Goal: Task Accomplishment & Management: Manage account settings

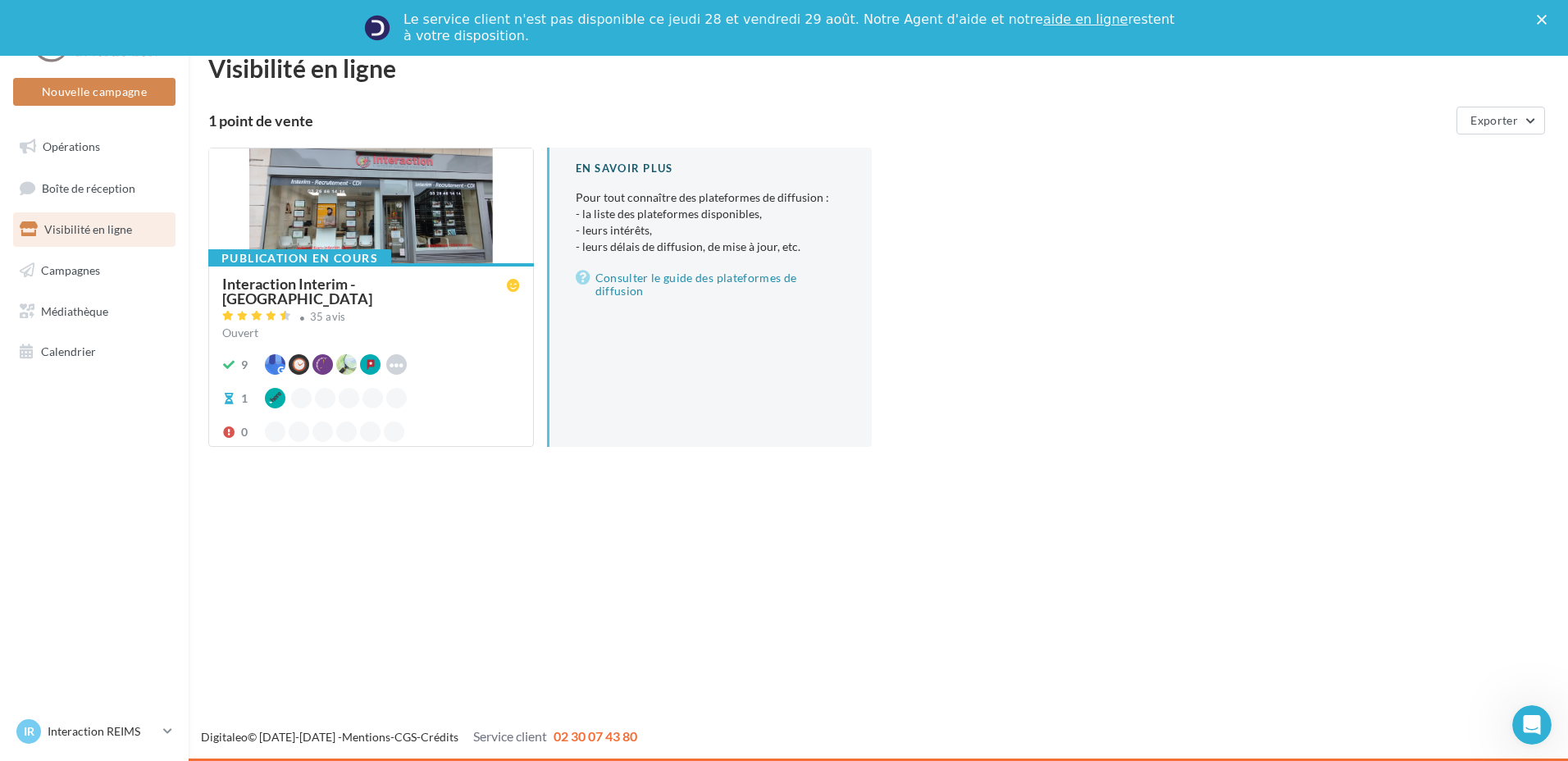
click at [310, 289] on div "Interaction Interim - [GEOGRAPHIC_DATA]" at bounding box center [365, 291] width 284 height 30
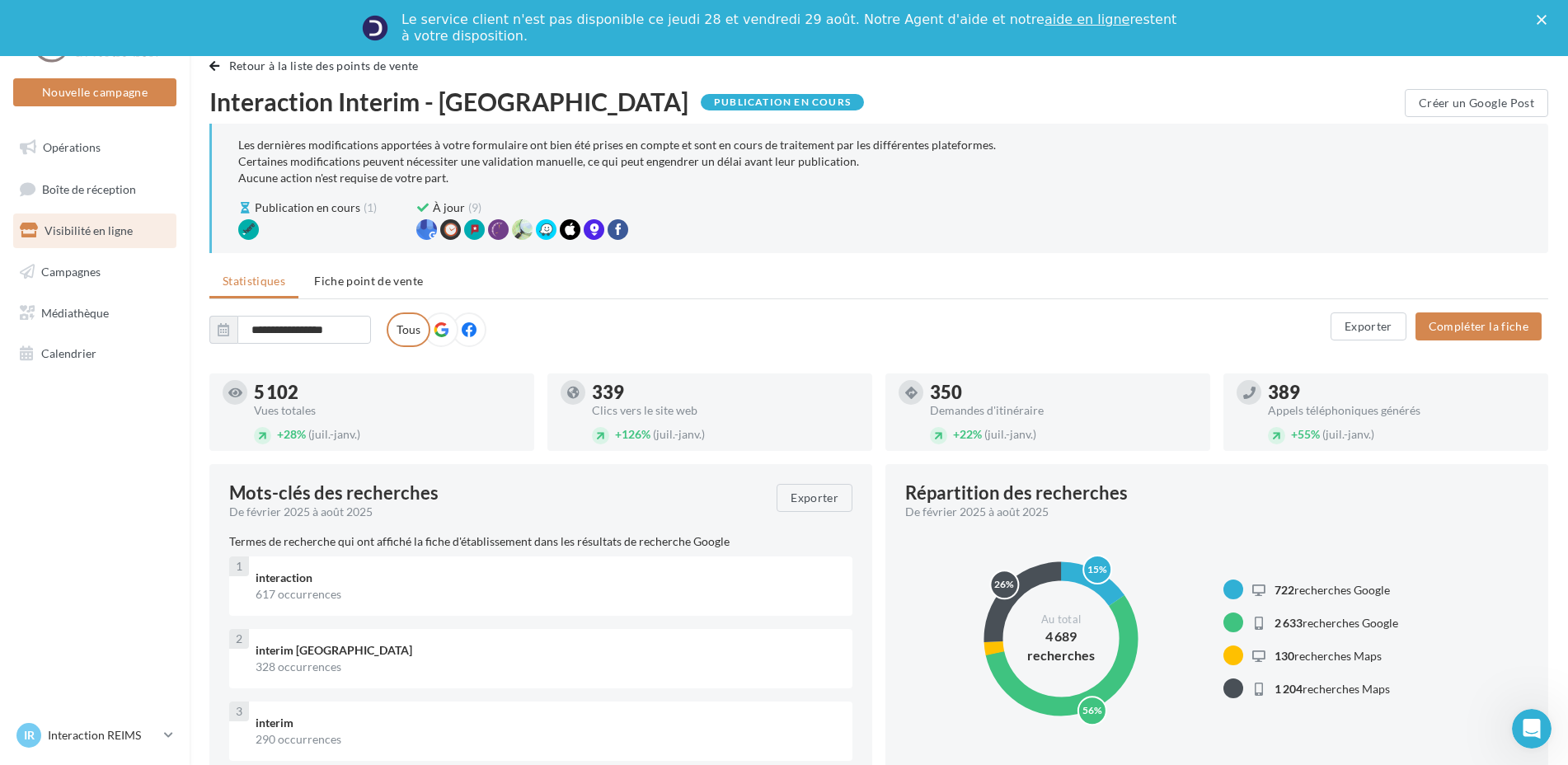
scroll to position [83, 0]
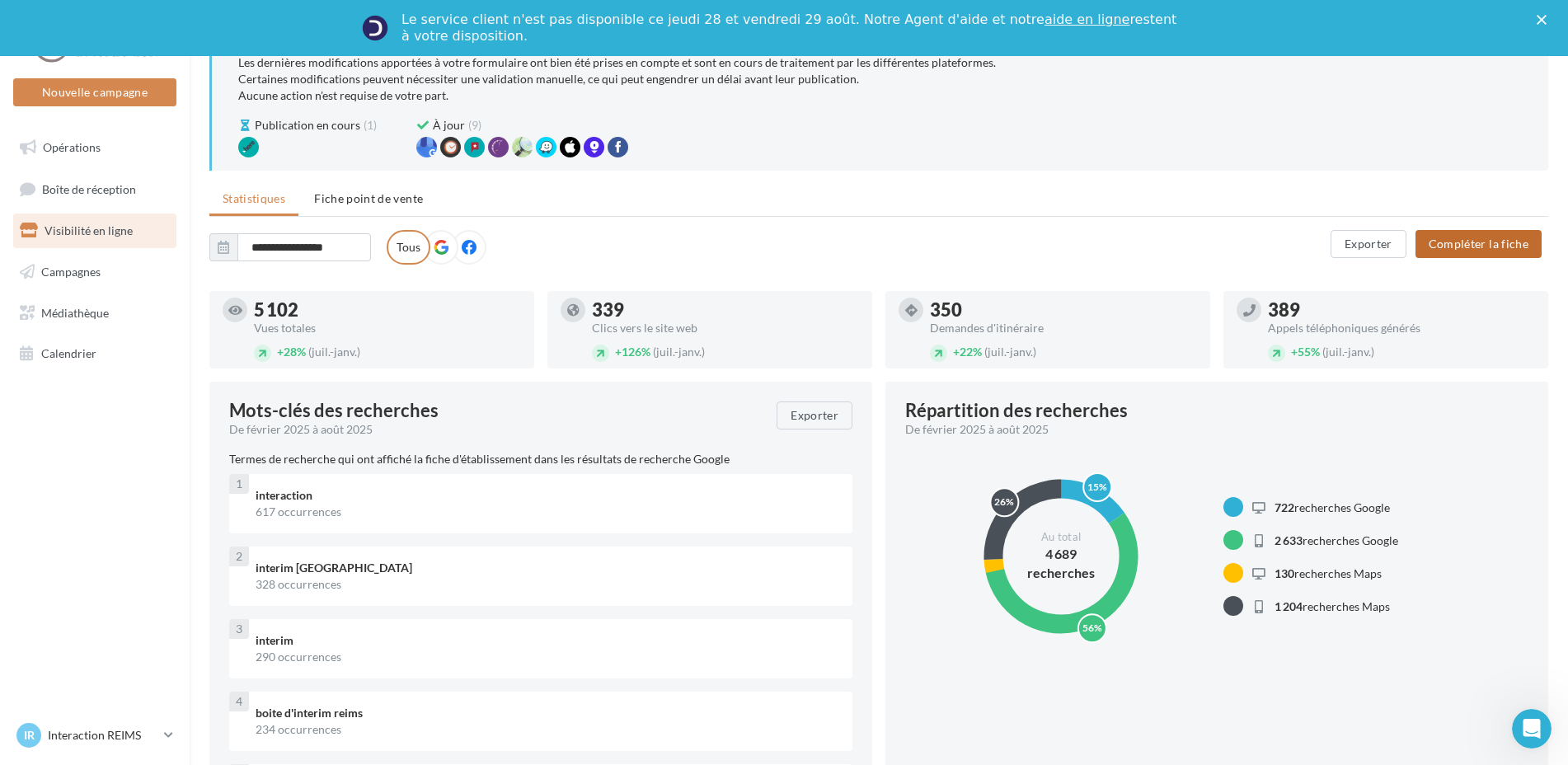
click at [1514, 245] on button "Compléter la fiche" at bounding box center [1479, 244] width 126 height 28
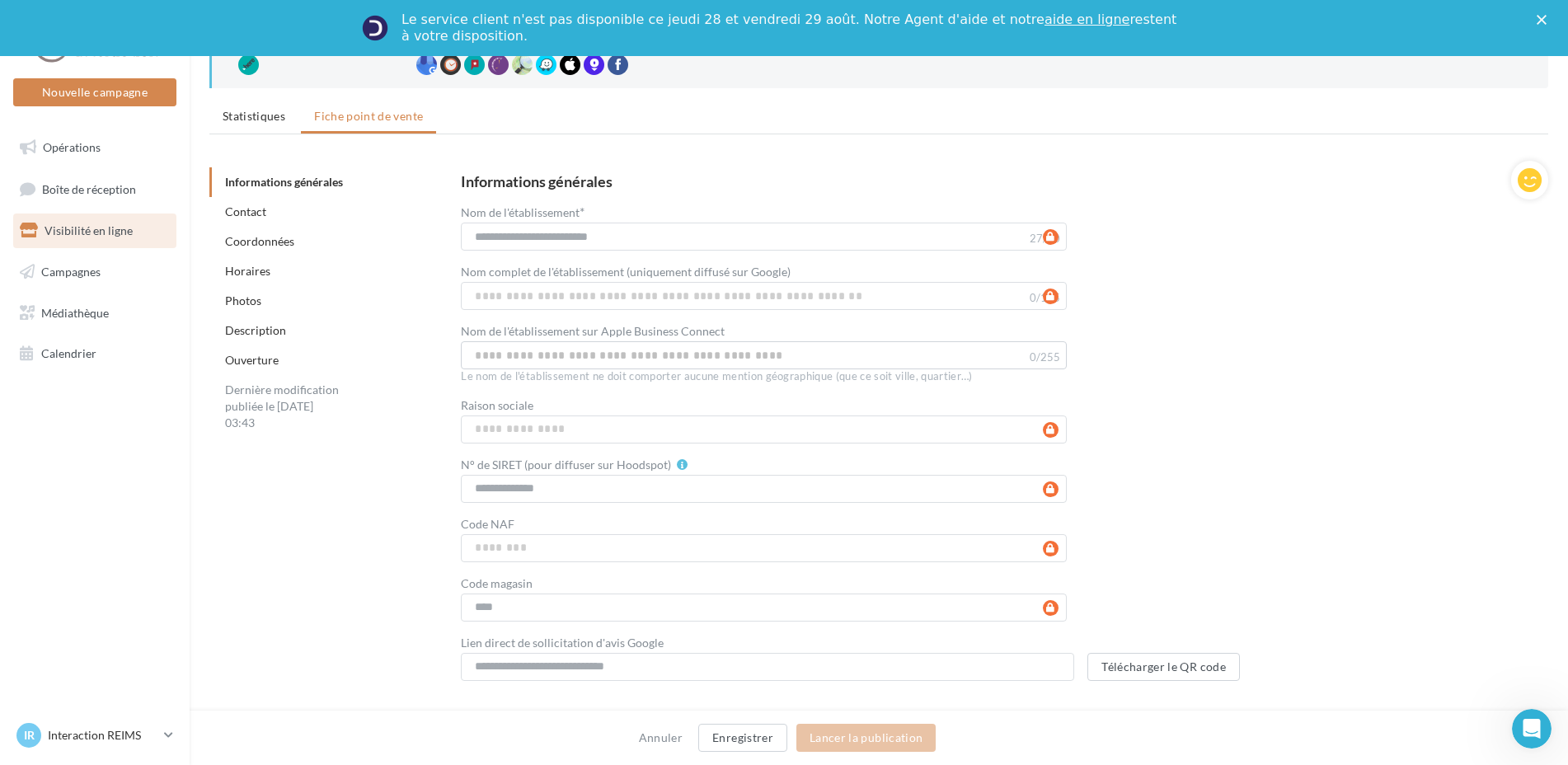
scroll to position [247, 0]
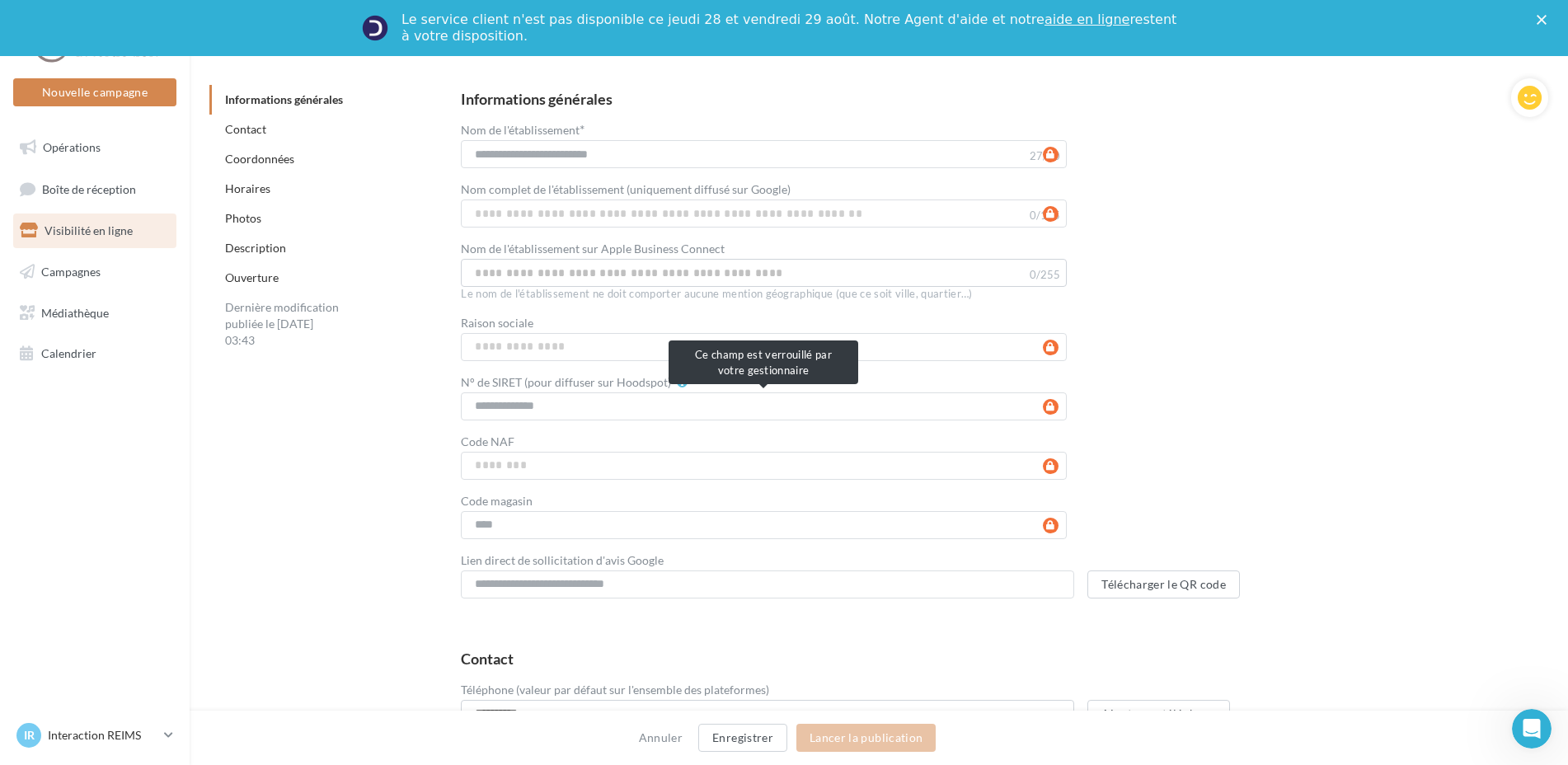
click at [1050, 414] on div "**********" at bounding box center [763, 407] width 606 height 28
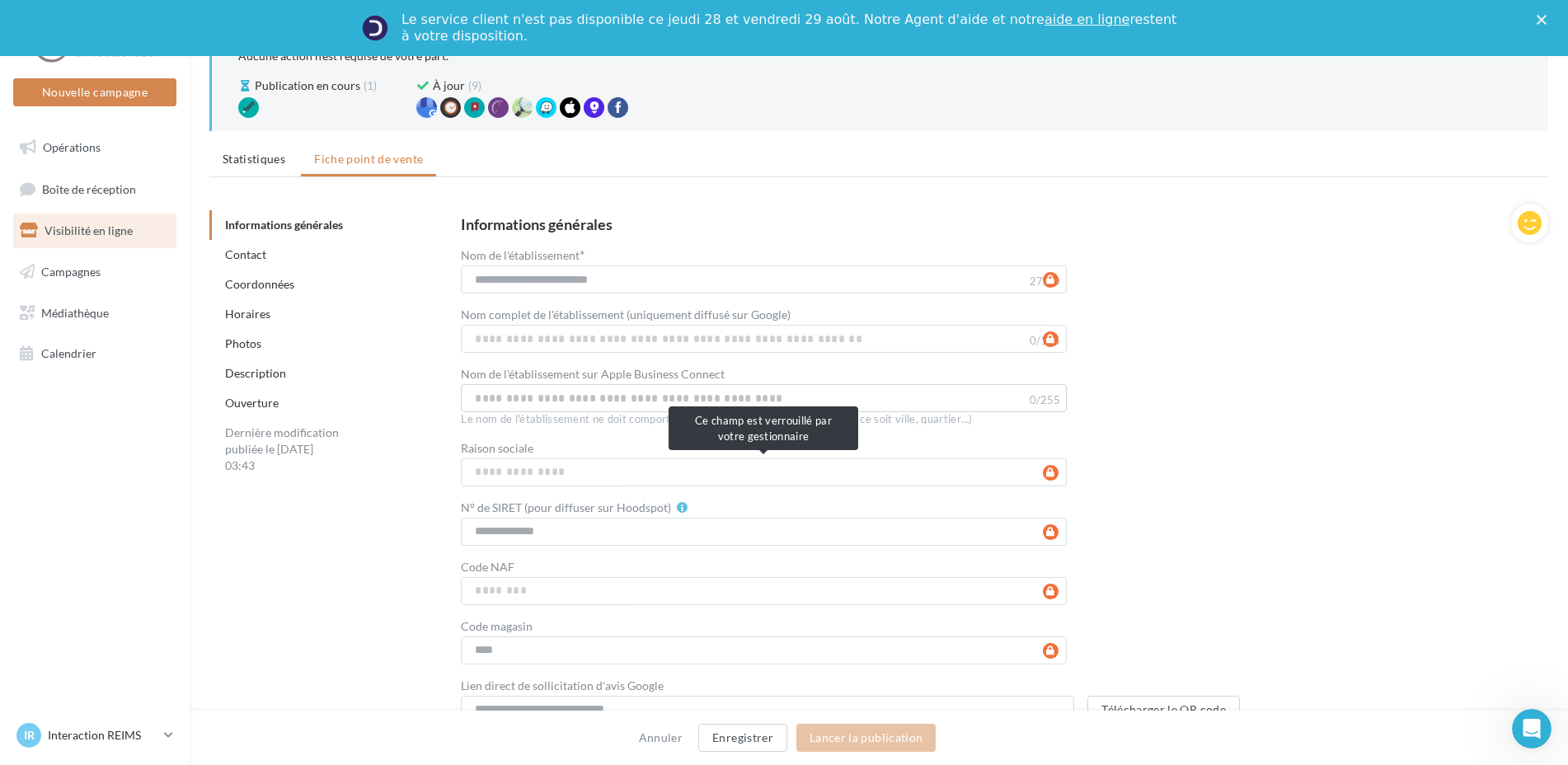
scroll to position [0, 0]
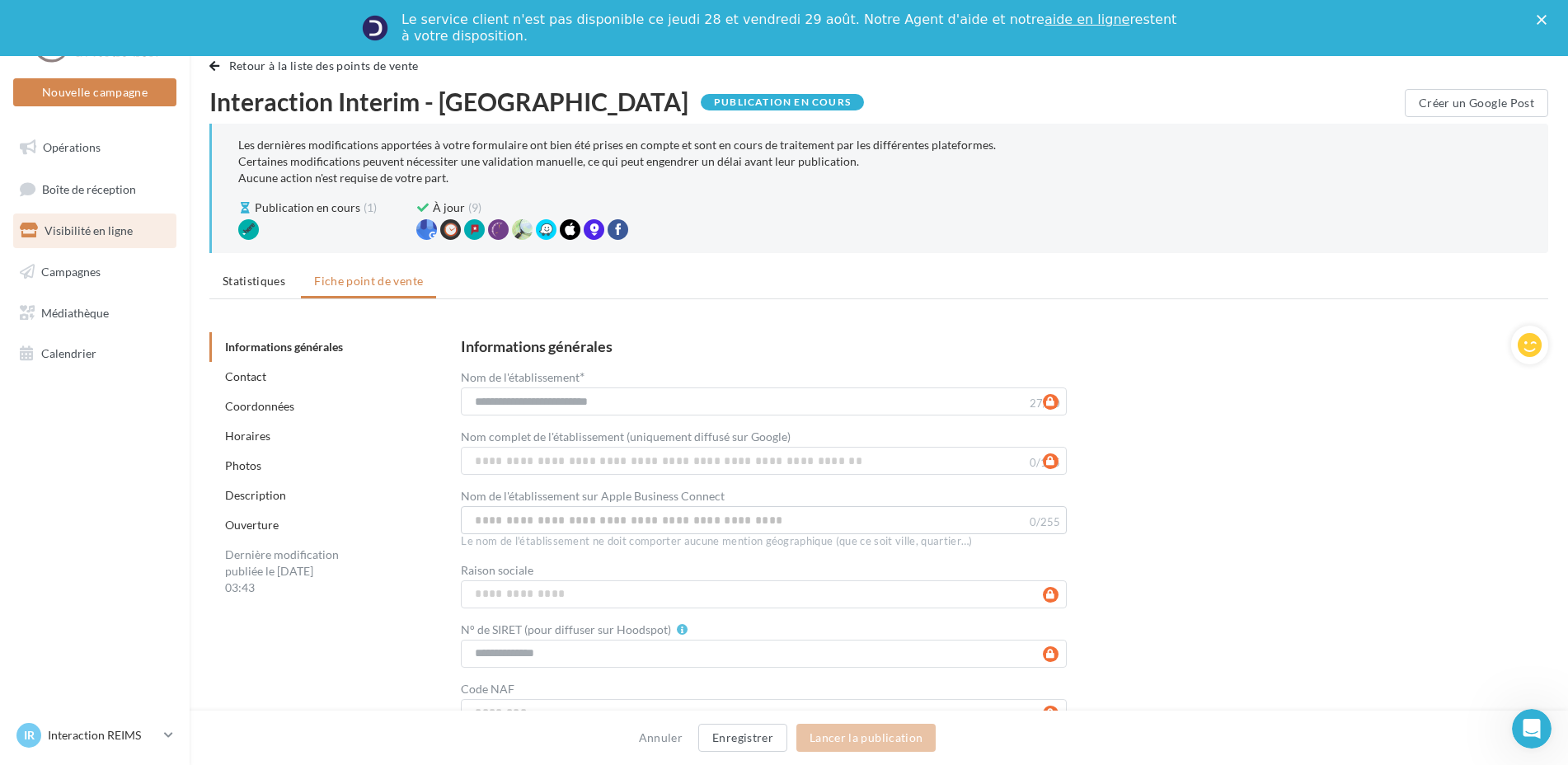
click at [1315, 455] on div "**********" at bounding box center [991, 592] width 1061 height 507
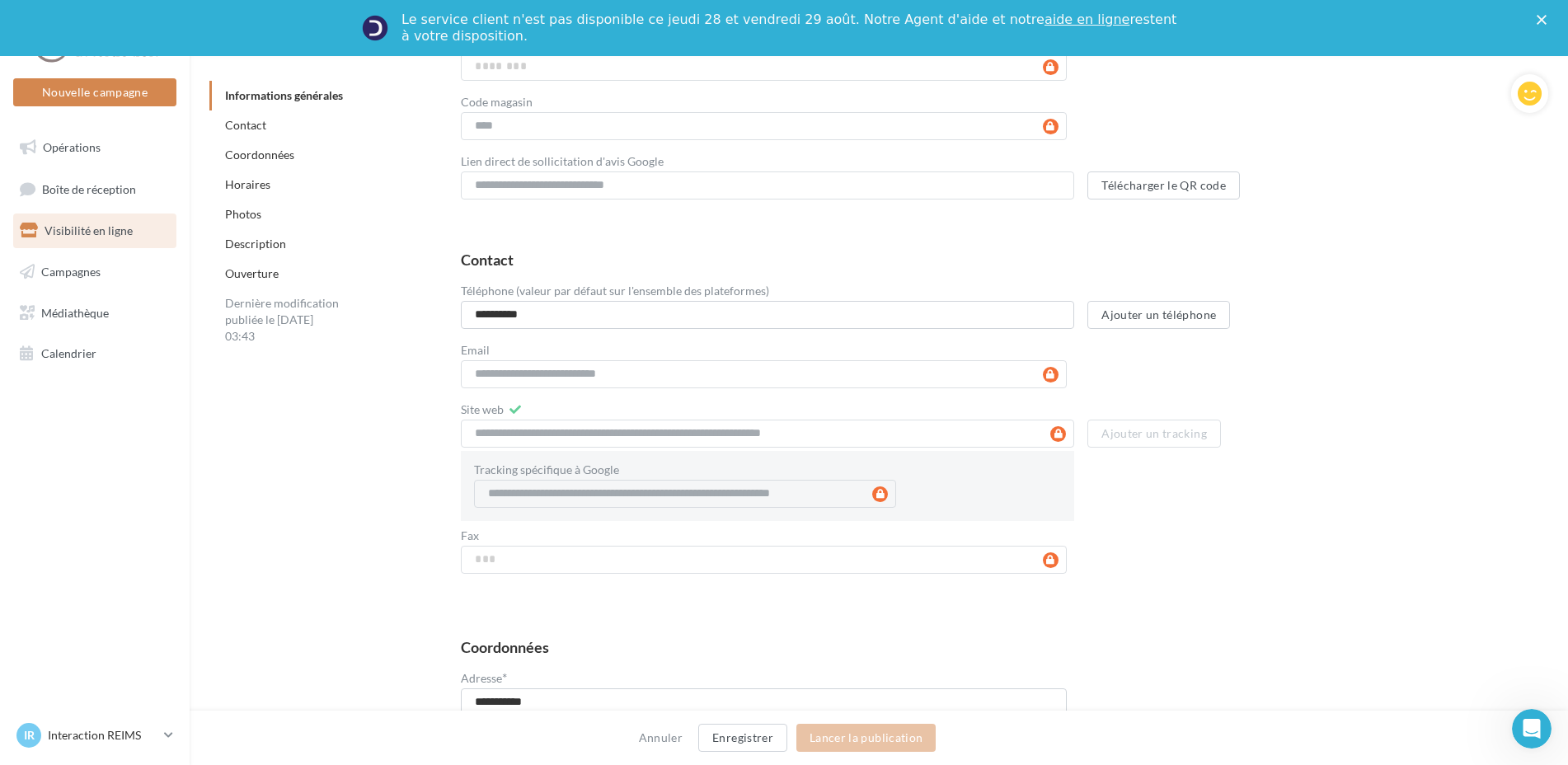
scroll to position [1029, 0]
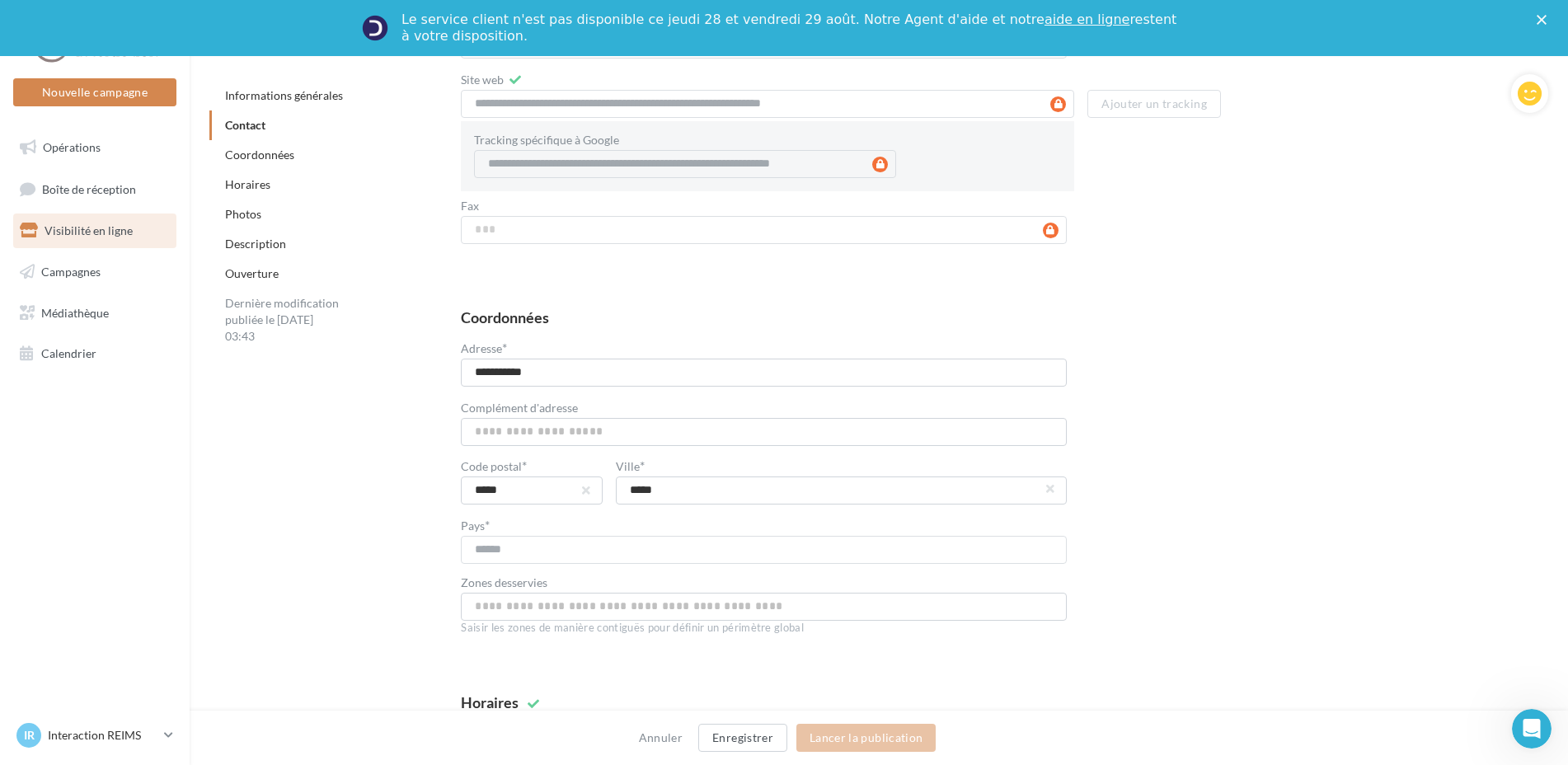
click at [270, 160] on link "Coordonnées" at bounding box center [259, 154] width 70 height 14
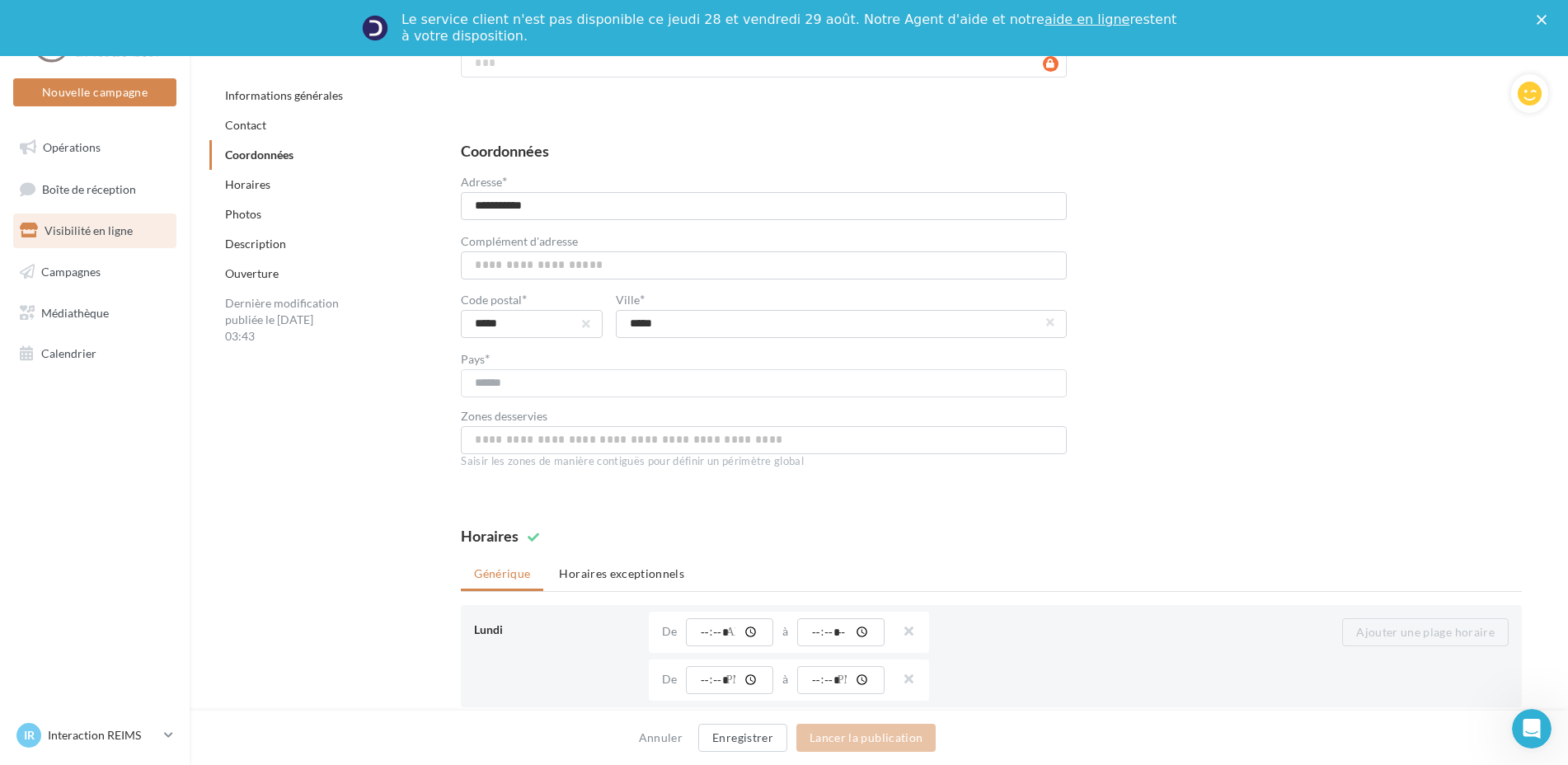
click at [261, 188] on link "Horaires" at bounding box center [247, 184] width 45 height 14
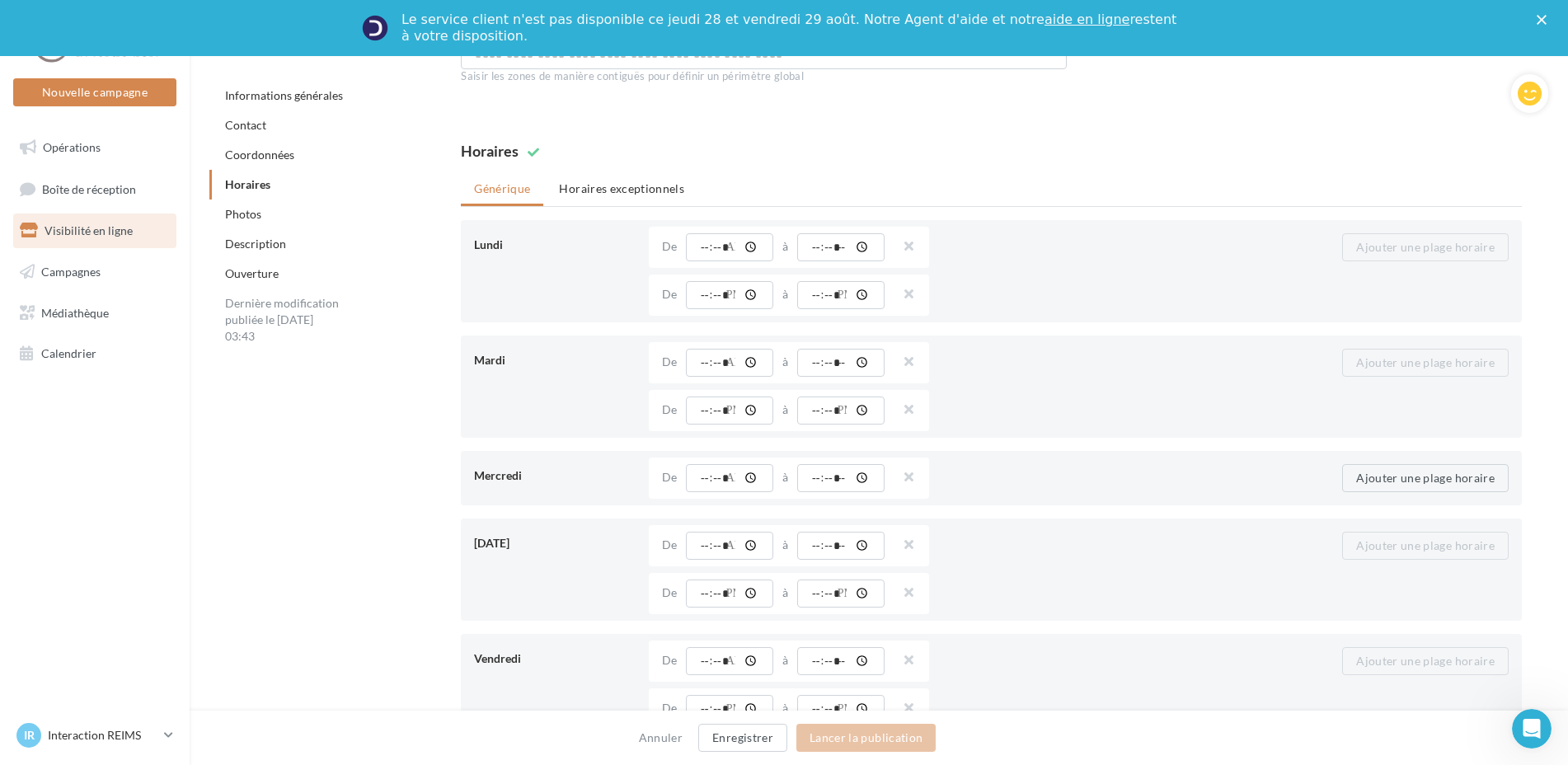
click at [255, 216] on link "Photos" at bounding box center [242, 214] width 36 height 14
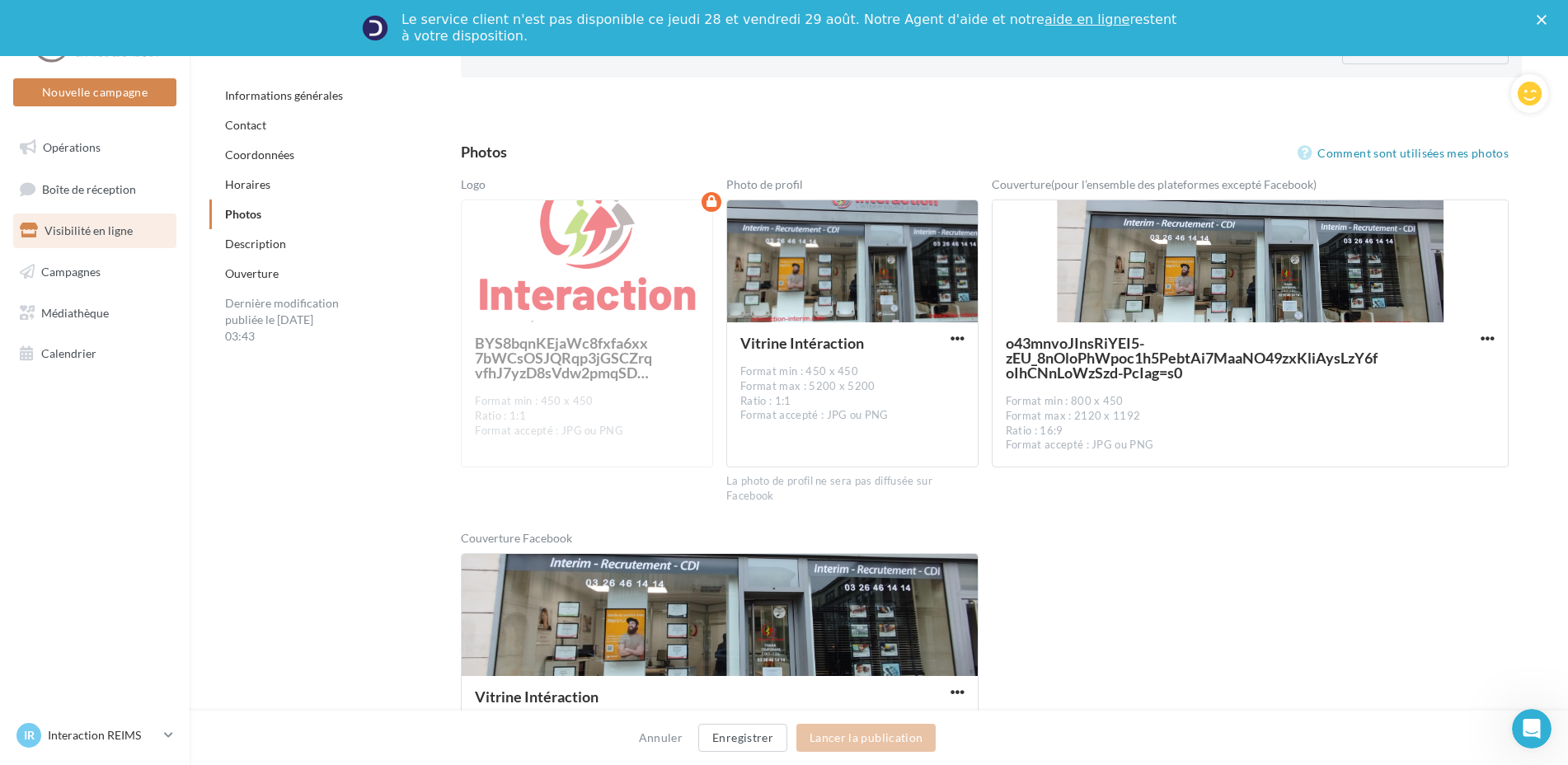
click at [257, 259] on div "Ouverture" at bounding box center [333, 274] width 247 height 30
click at [263, 144] on div "Coordonnées" at bounding box center [333, 155] width 247 height 30
drag, startPoint x: 263, startPoint y: 125, endPoint x: 260, endPoint y: 272, distance: 147.0
click at [263, 126] on link "Contact" at bounding box center [245, 124] width 41 height 14
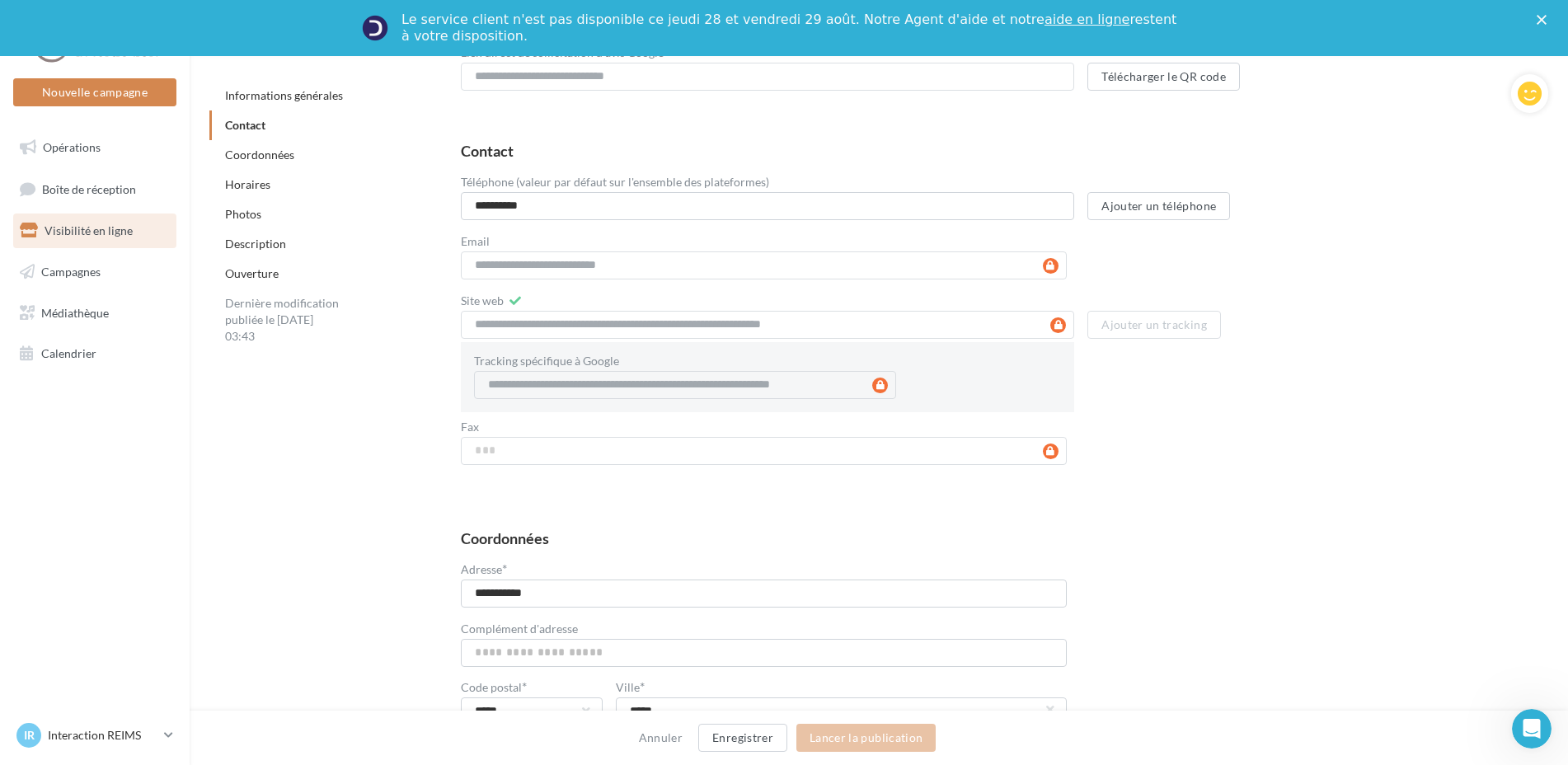
click at [253, 240] on link "Description" at bounding box center [255, 243] width 61 height 14
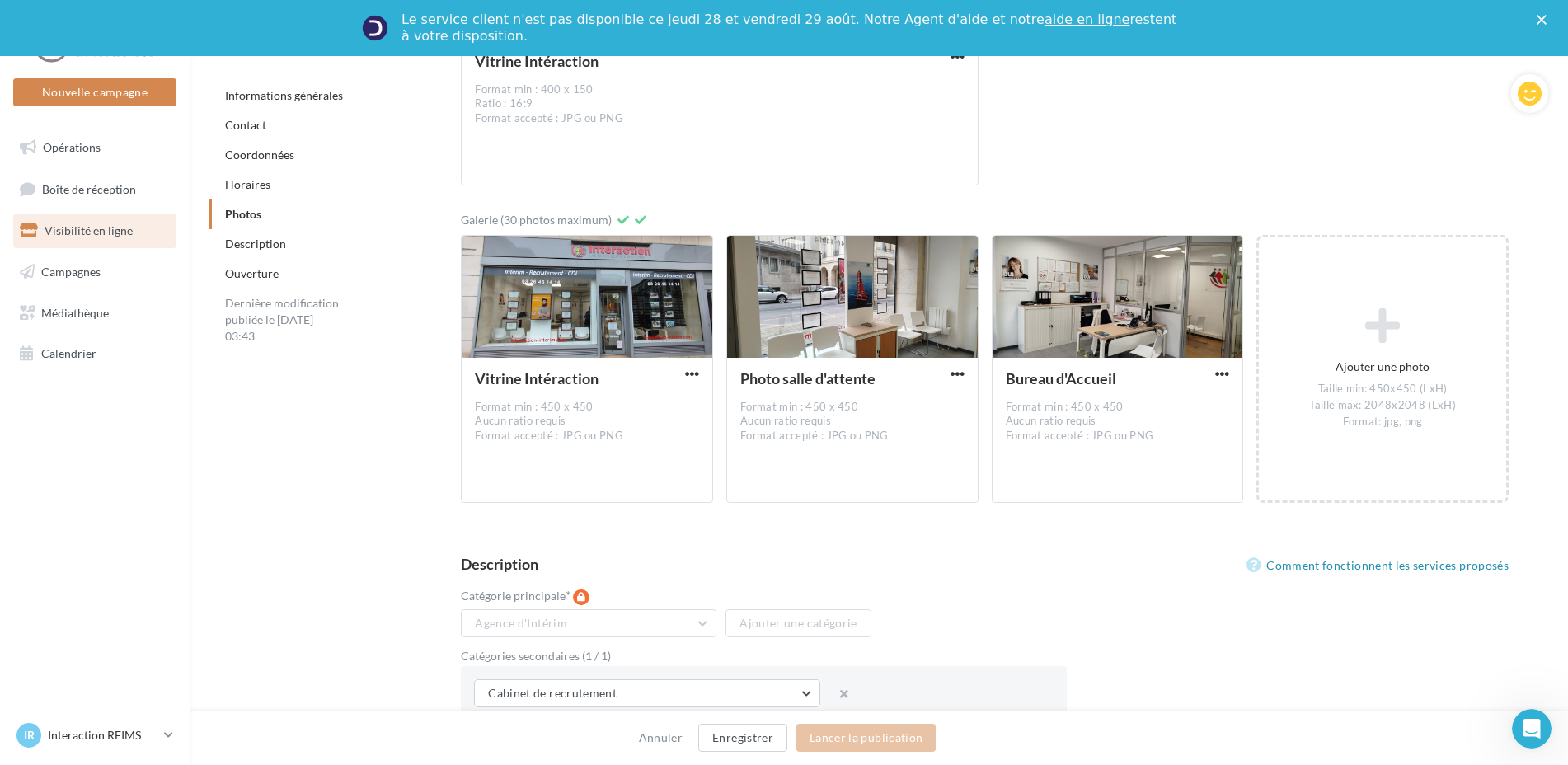
scroll to position [2680, 0]
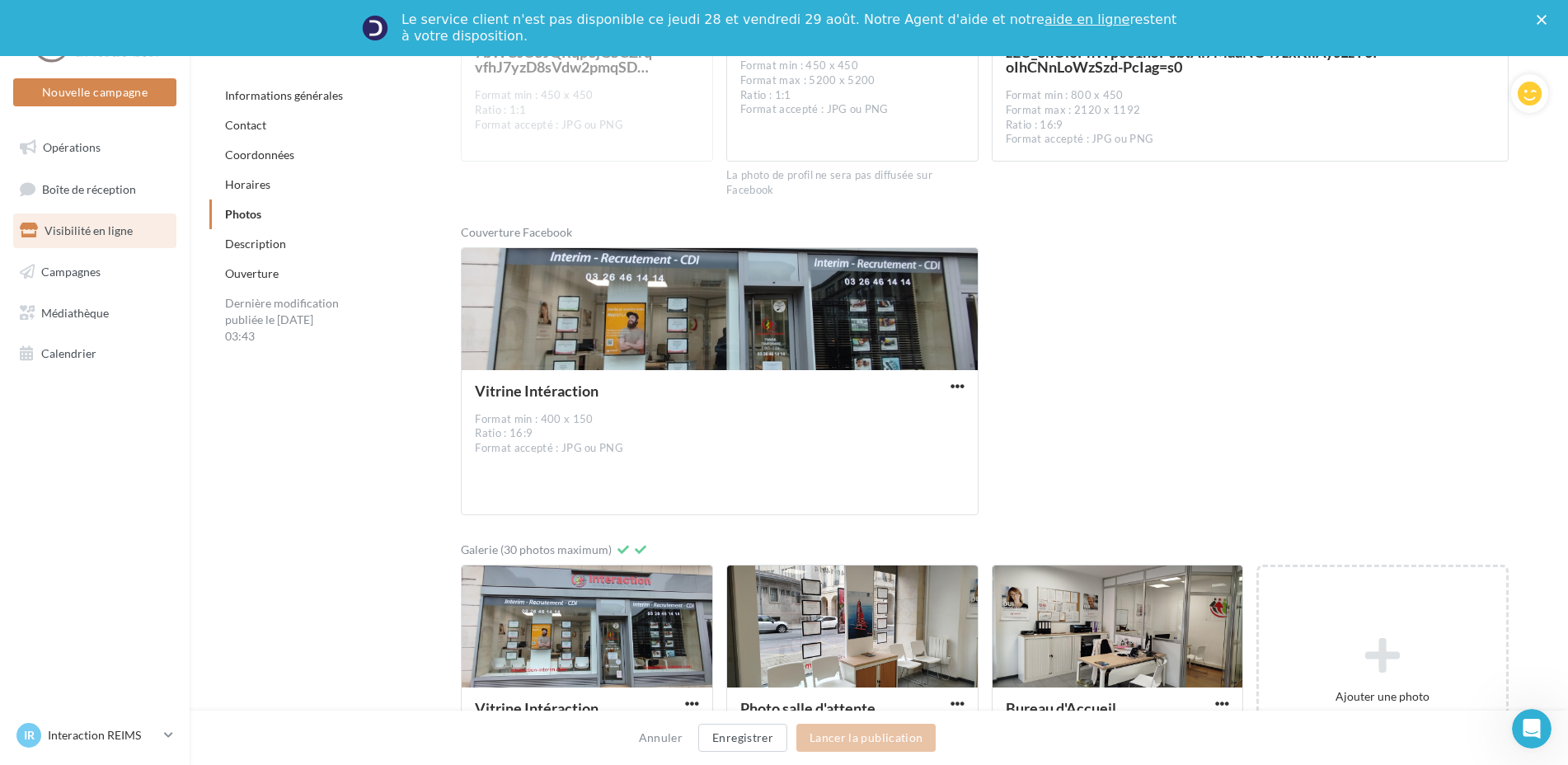
click at [270, 108] on div "Informations générales" at bounding box center [333, 96] width 247 height 30
click at [267, 97] on link "Informations générales" at bounding box center [283, 95] width 118 height 14
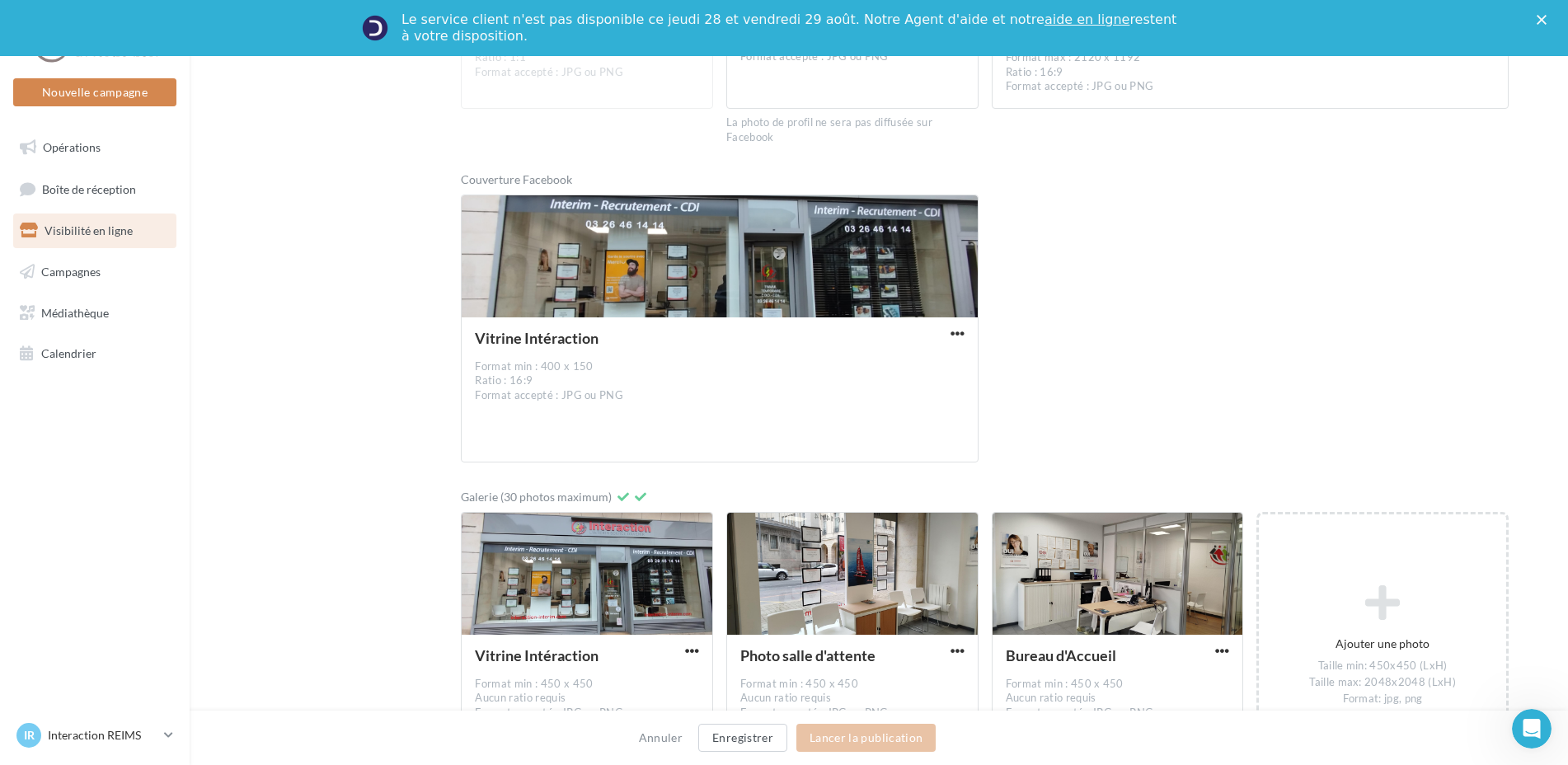
scroll to position [248, 0]
